Goal: Complete application form

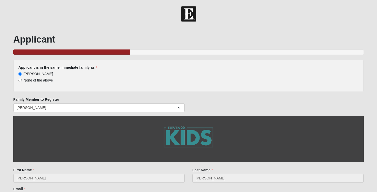
scroll to position [494, 0]
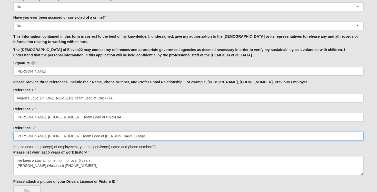
drag, startPoint x: 15, startPoint y: 135, endPoint x: 118, endPoint y: 137, distance: 102.5
click at [118, 137] on input "Neysha Alverez, (321)443-2967, Team Lead at Wells Fargo" at bounding box center [188, 136] width 351 height 9
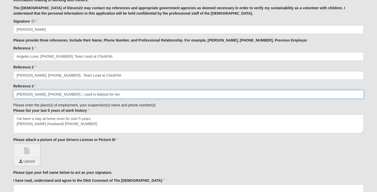
scroll to position [539, 0]
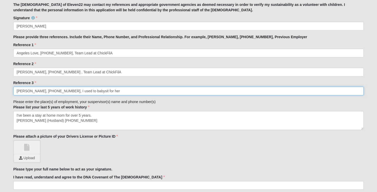
type input "Kelley Wahlstrom, (904)514-3000, I used to babysit for her"
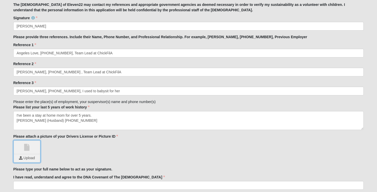
click at [29, 155] on input "file" at bounding box center [27, 159] width 26 height 8
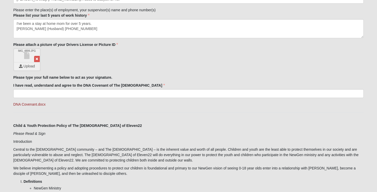
scroll to position [631, 0]
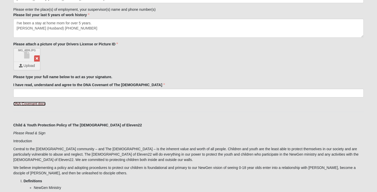
click at [32, 102] on link "DNA Covenant.docx" at bounding box center [29, 104] width 32 height 4
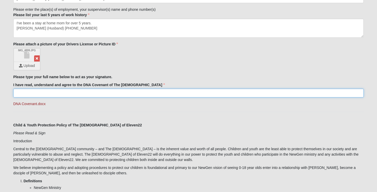
click at [103, 92] on input "I have read, understand and agree to the DNA Covenant of The Church of Eleven22" at bounding box center [188, 93] width 351 height 9
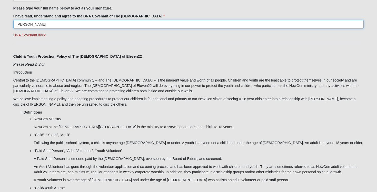
scroll to position [703, 0]
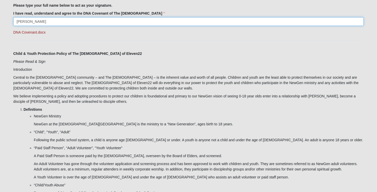
type input "Nichole Schacht"
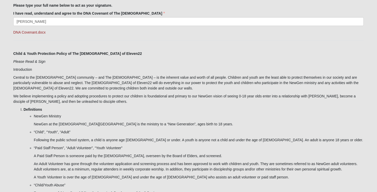
click at [26, 71] on p "Introduction" at bounding box center [188, 69] width 351 height 5
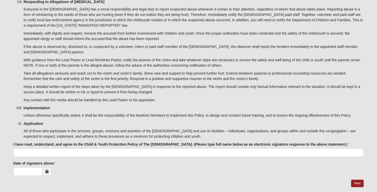
scroll to position [1649, 0]
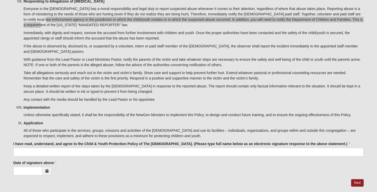
drag, startPoint x: 27, startPoint y: 12, endPoint x: 35, endPoint y: 14, distance: 8.1
click at [35, 14] on p "Everyone in the church has a moral responsibility and legal duty to report susp…" at bounding box center [194, 17] width 341 height 22
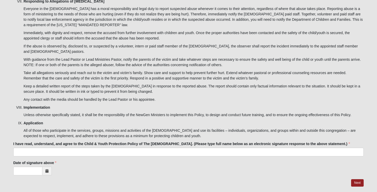
click at [82, 30] on p "Immediately, with dignity and respect, remove the accused from further involvem…" at bounding box center [194, 35] width 341 height 11
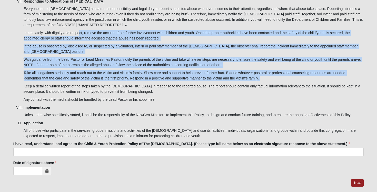
drag, startPoint x: 79, startPoint y: 24, endPoint x: 141, endPoint y: 68, distance: 76.8
click at [141, 68] on li "Responding to Allegations of Child Abuse Everyone in the church has a moral res…" at bounding box center [194, 51] width 341 height 104
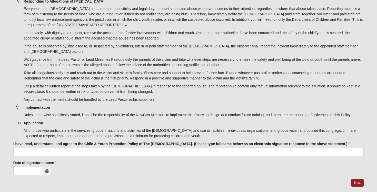
click at [26, 84] on p "Keep a detailed written report of the steps taken by the church in response to …" at bounding box center [194, 89] width 341 height 11
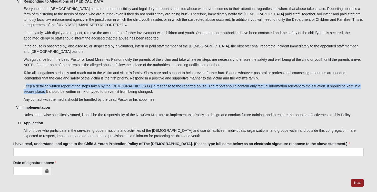
drag, startPoint x: 26, startPoint y: 72, endPoint x: 39, endPoint y: 75, distance: 13.1
click at [39, 84] on p "Keep a detailed written report of the steps taken by the church in response to …" at bounding box center [194, 89] width 341 height 11
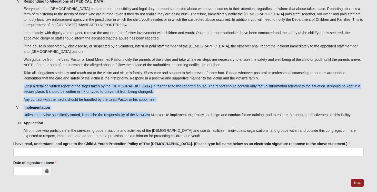
drag, startPoint x: 23, startPoint y: 71, endPoint x: 145, endPoint y: 99, distance: 125.9
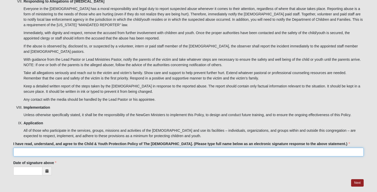
click at [146, 148] on input "I have read, understand, and agree to the Child & Youth Protection Policy of Th…" at bounding box center [188, 152] width 351 height 9
type input "Nichole Schacht"
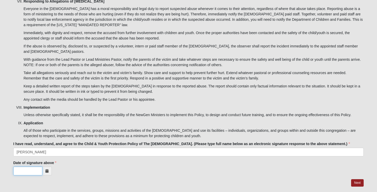
click at [30, 167] on input "Date of signature above" at bounding box center [27, 171] width 29 height 9
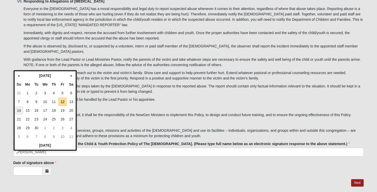
click at [20, 109] on td "14" at bounding box center [19, 110] width 9 height 9
type input "09/14/2025"
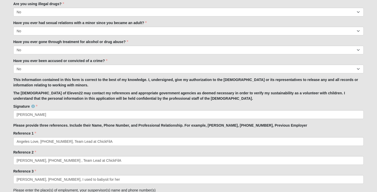
scroll to position [449, 0]
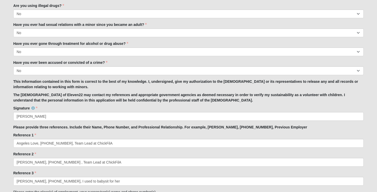
click at [292, 79] on p "This Information contained in this form is correct to the best of my knowledge.…" at bounding box center [188, 84] width 351 height 11
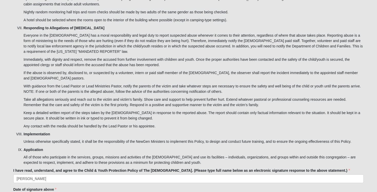
scroll to position [1649, 0]
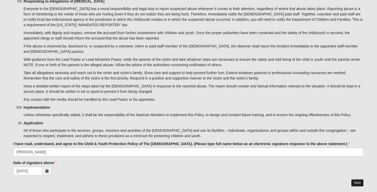
click at [355, 179] on link "Next" at bounding box center [358, 182] width 13 height 7
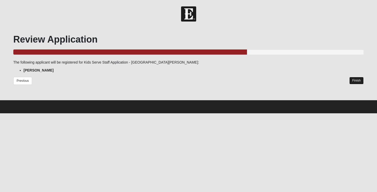
click at [362, 80] on link "Finish" at bounding box center [357, 80] width 15 height 7
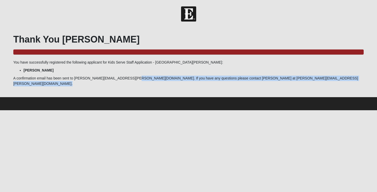
drag, startPoint x: 120, startPoint y: 79, endPoint x: 185, endPoint y: 83, distance: 64.8
click at [185, 83] on div "Thank You Nichole 100.0% Complete You have successfully registered the followin…" at bounding box center [188, 65] width 351 height 63
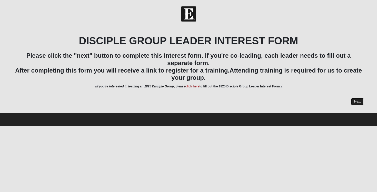
click at [358, 99] on link "Next" at bounding box center [358, 101] width 13 height 7
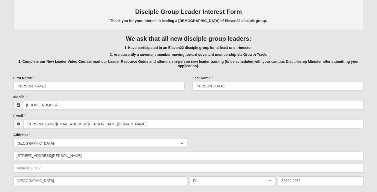
scroll to position [69, 0]
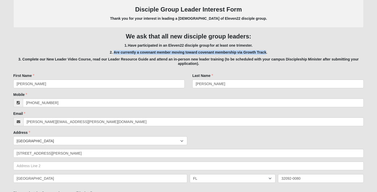
drag, startPoint x: 115, startPoint y: 53, endPoint x: 266, endPoint y: 53, distance: 151.5
click at [266, 53] on h5 "2. Are currently a covenant member moving toward covenant membership via Growth…" at bounding box center [188, 52] width 351 height 4
click at [257, 53] on h5 "2. Are currently a covenant member moving toward covenant membership via Growth…" at bounding box center [188, 52] width 351 height 4
drag, startPoint x: 266, startPoint y: 53, endPoint x: 114, endPoint y: 52, distance: 152.0
click at [114, 52] on h5 "2. Are currently a covenant member moving toward covenant membership via Growth…" at bounding box center [188, 52] width 351 height 4
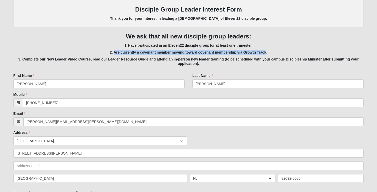
copy h5 "Are currently a covenant member moving toward covenant membership via Growth Tr…"
